Goal: Navigation & Orientation: Understand site structure

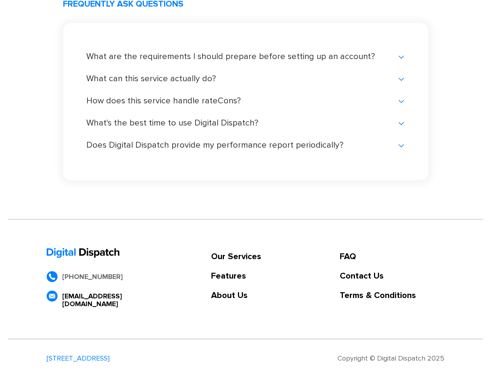
scroll to position [1643, 0]
click at [236, 257] on link "Our Services" at bounding box center [236, 257] width 50 height 8
click at [236, 276] on link "Features" at bounding box center [236, 276] width 50 height 8
click at [236, 296] on link "About Us" at bounding box center [236, 296] width 50 height 8
click at [392, 257] on link "FAQ" at bounding box center [391, 257] width 104 height 8
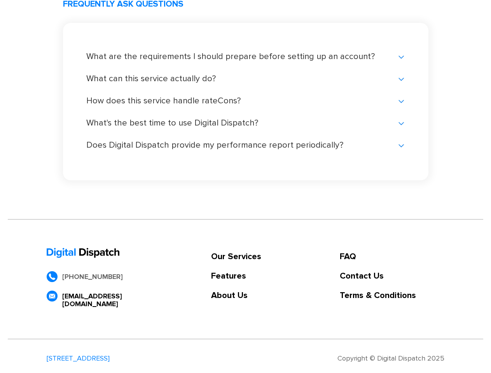
click at [392, 276] on link "Contact Us" at bounding box center [391, 276] width 104 height 8
